Goal: Transaction & Acquisition: Purchase product/service

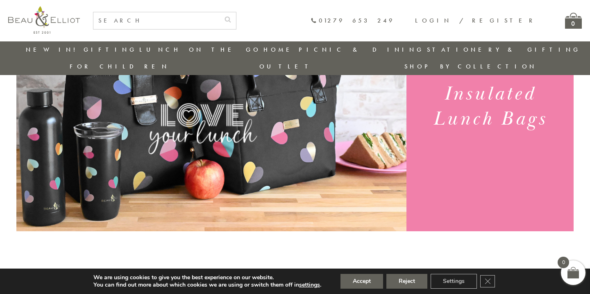
scroll to position [118, 0]
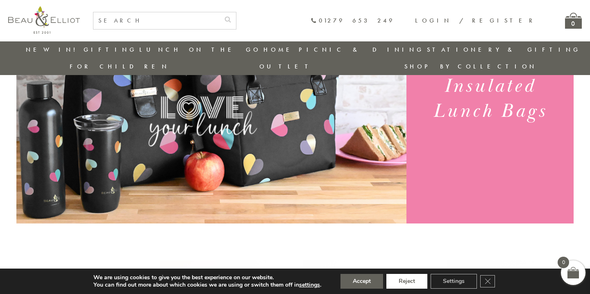
click at [421, 286] on button "Reject" at bounding box center [406, 281] width 41 height 15
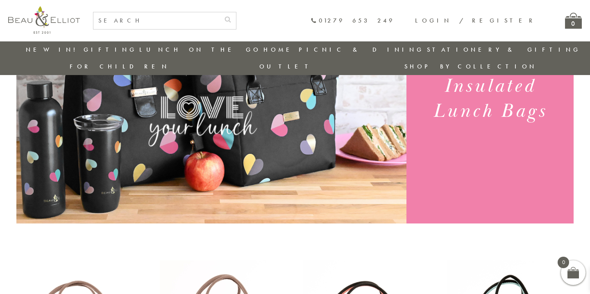
scroll to position [128, 0]
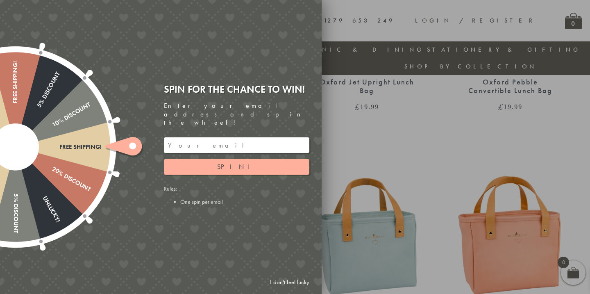
scroll to position [711, 1]
click at [360, 194] on div at bounding box center [295, 147] width 590 height 294
click at [389, 156] on div at bounding box center [295, 147] width 590 height 294
click at [307, 282] on link "I don't feel lucky" at bounding box center [290, 282] width 48 height 15
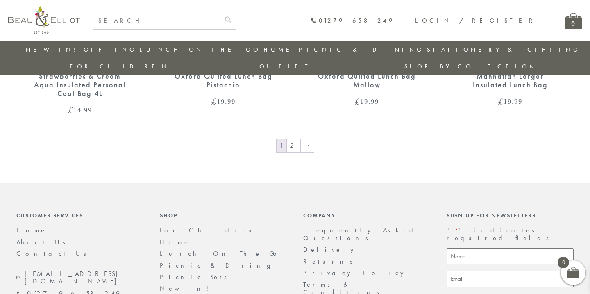
scroll to position [1454, 1]
click at [294, 139] on link "2" at bounding box center [294, 145] width 14 height 13
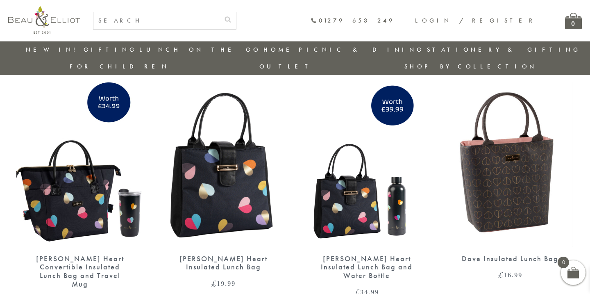
scroll to position [553, 0]
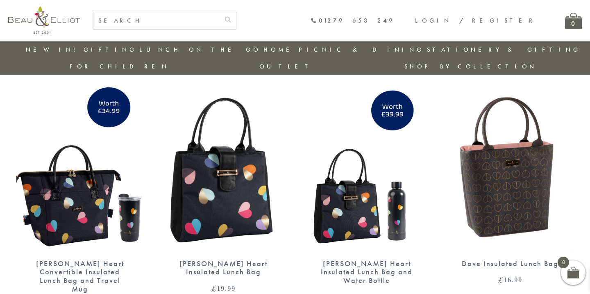
click at [511, 148] on img at bounding box center [510, 169] width 126 height 164
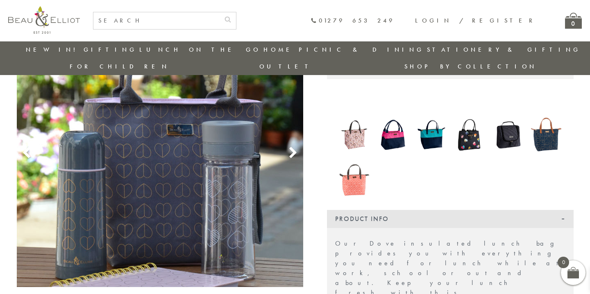
scroll to position [105, 1]
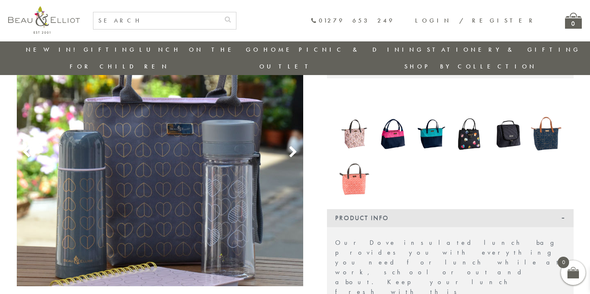
click at [290, 146] on icon at bounding box center [293, 152] width 12 height 12
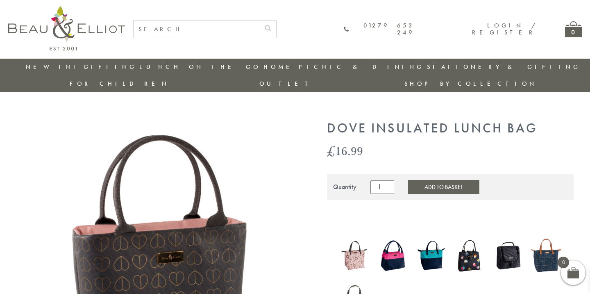
scroll to position [0, 0]
